Goal: Find specific page/section: Find specific page/section

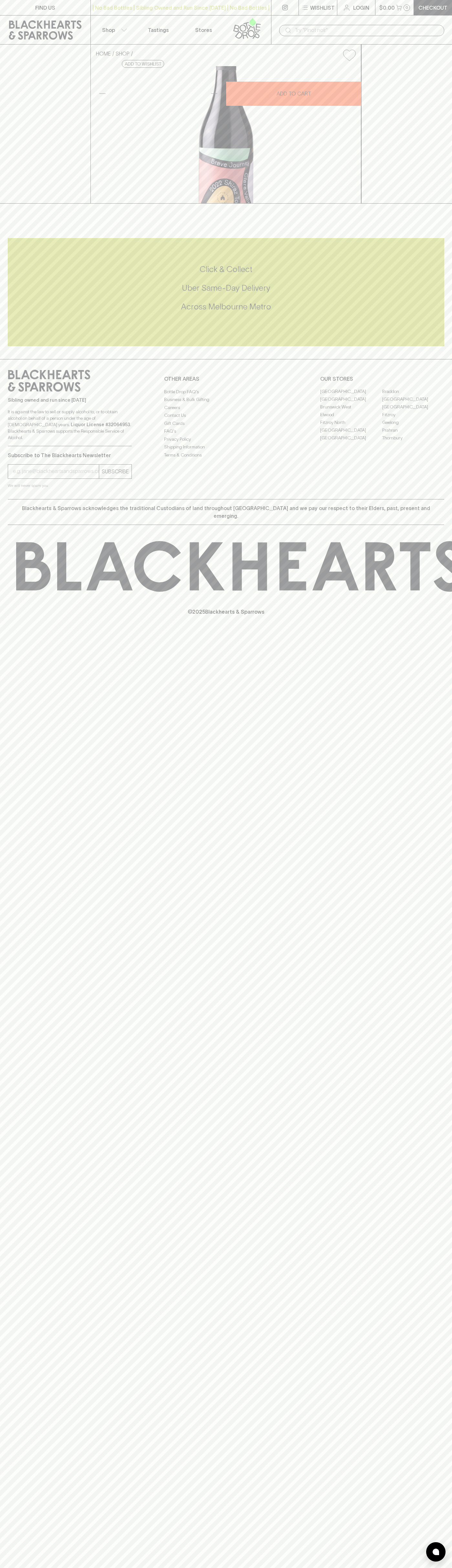
click at [236, 2] on div "| No Bad Bottles | Sibling Owned and Run Since [DATE] | No Bad Bottles | Siblin…" at bounding box center [180, 7] width 181 height 15
click at [420, 903] on div "FIND US | No Bad Bottles | Sibling Owned and Run Since [DATE] | No Bad Bottles …" at bounding box center [226, 784] width 452 height 1568
click at [159, 1567] on html "FIND US | No Bad Bottles | Sibling Owned and Run Since [DATE] | No Bad Bottles …" at bounding box center [226, 784] width 452 height 1568
click at [25, 903] on div "FIND US | No Bad Bottles | Sibling Owned and Run Since 2006 | No Bad Bottles | …" at bounding box center [226, 784] width 452 height 1568
